Goal: Information Seeking & Learning: Learn about a topic

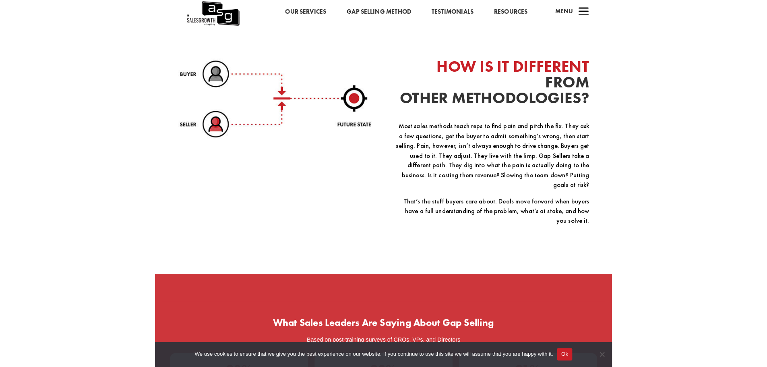
scroll to position [966, 0]
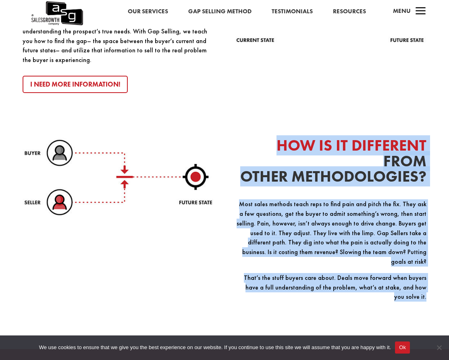
drag, startPoint x: 427, startPoint y: 283, endPoint x: 272, endPoint y: 134, distance: 215.4
click at [270, 135] on div "WHAT IS GAP SELLING The Gap Selling Methodology is a sales technique that shift…" at bounding box center [224, 137] width 449 height 441
copy div "HOW IS IT DIFFERENT FROM OTHER METHODOLOGIES? Most sales methods teach reps to …"
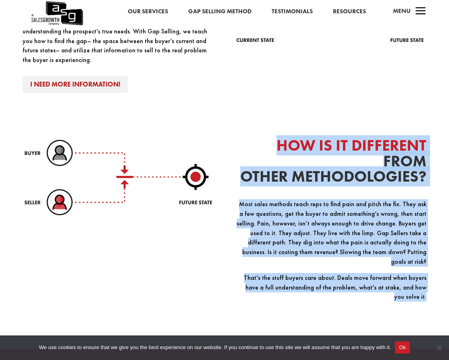
click at [56, 76] on link "I Need More Information!" at bounding box center [76, 84] width 106 height 17
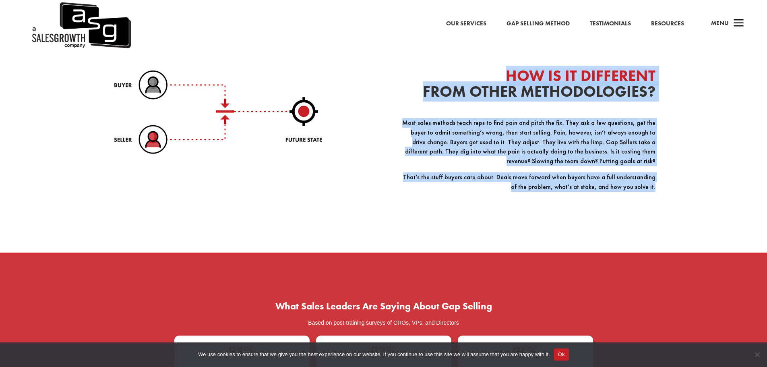
scroll to position [1191, 0]
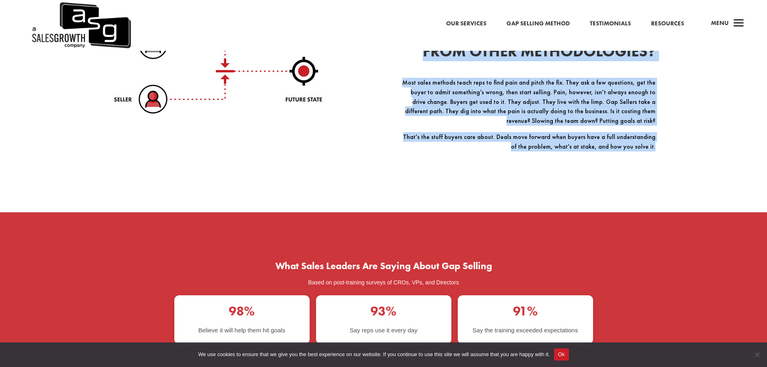
copy div "HOW IS IT DIFFERENT FROM OTHER METHODOLOGIES? Most sales methods teach reps to …"
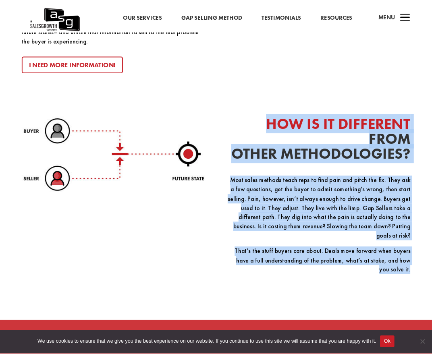
scroll to position [949, 0]
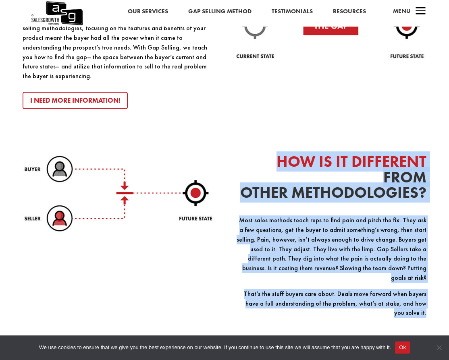
copy div "HOW IS IT DIFFERENT FROM OTHER METHODOLOGIES? Most sales methods teach reps to …"
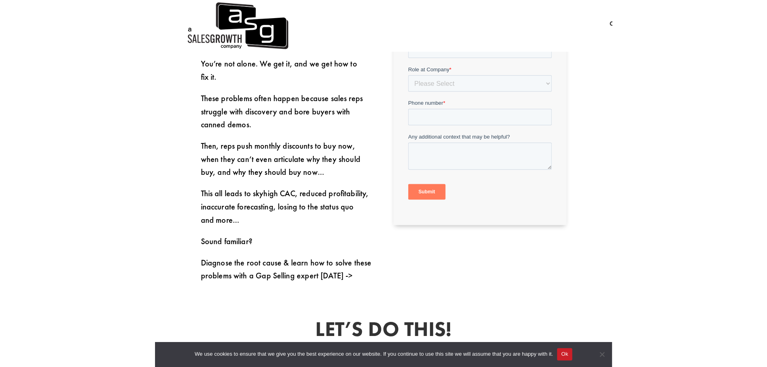
scroll to position [306, 0]
